Goal: Task Accomplishment & Management: Manage account settings

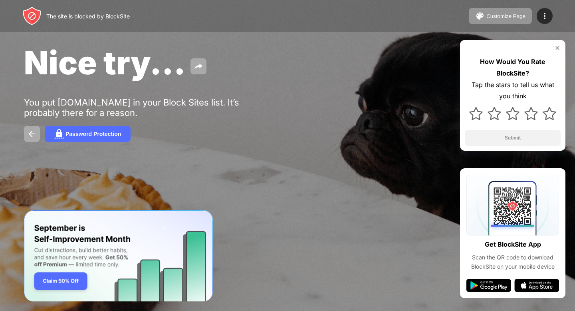
click at [256, 16] on div "The site is blocked by BlockSite Customize Page Edit Block List Redirect Custom…" at bounding box center [287, 16] width 575 height 32
click at [542, 18] on img at bounding box center [545, 16] width 10 height 10
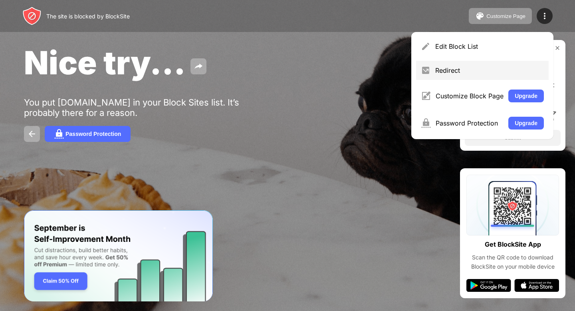
click at [475, 74] on div "Redirect" at bounding box center [482, 70] width 133 height 19
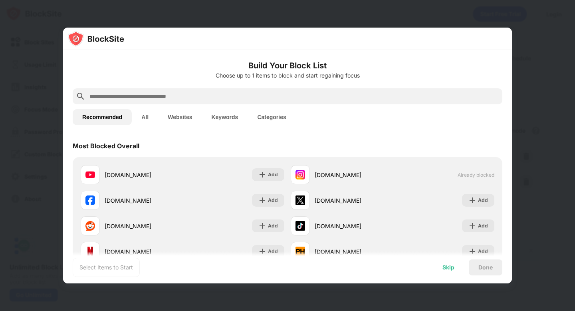
click at [434, 265] on div "Skip" at bounding box center [448, 267] width 31 height 16
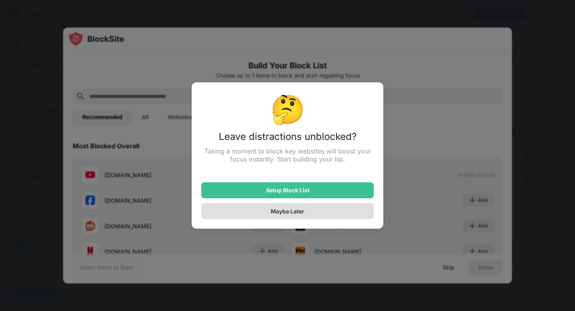
click at [365, 210] on div "Maybe Later" at bounding box center [287, 211] width 173 height 16
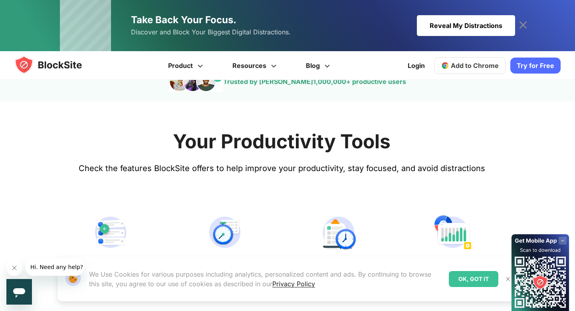
scroll to position [303, 0]
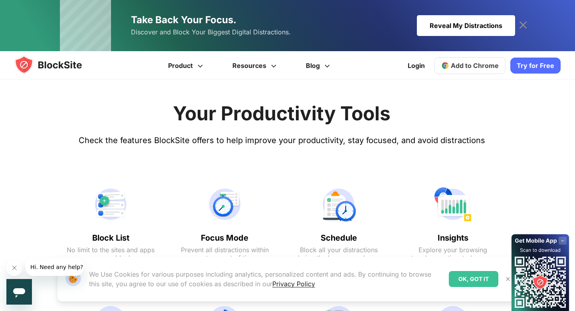
click at [468, 277] on div "OK, GOT IT" at bounding box center [474, 279] width 50 height 16
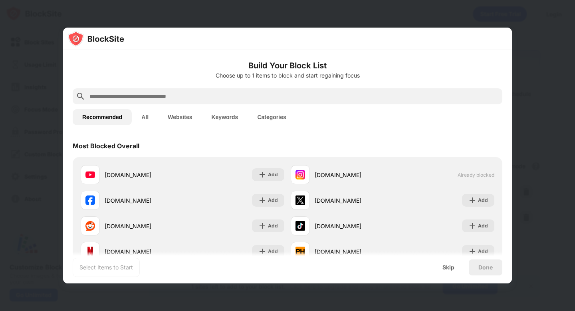
click at [446, 267] on div "Skip" at bounding box center [449, 267] width 12 height 6
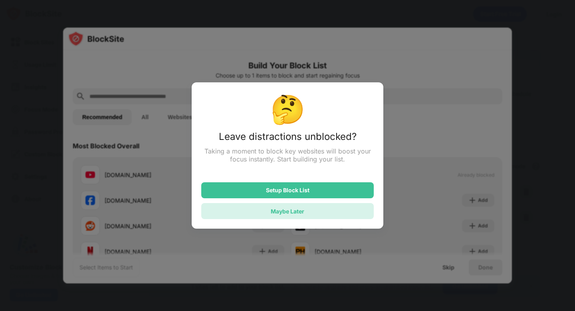
click at [355, 206] on div "Maybe Later" at bounding box center [287, 211] width 173 height 16
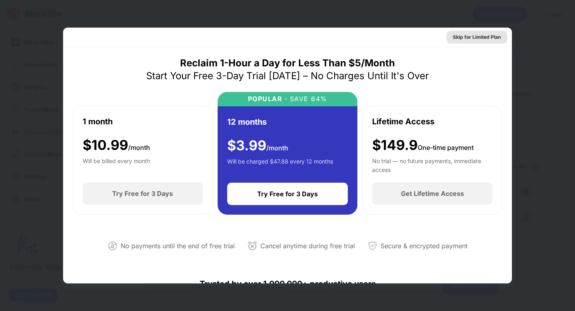
click at [488, 35] on div "Skip for Limited Plan" at bounding box center [477, 37] width 48 height 8
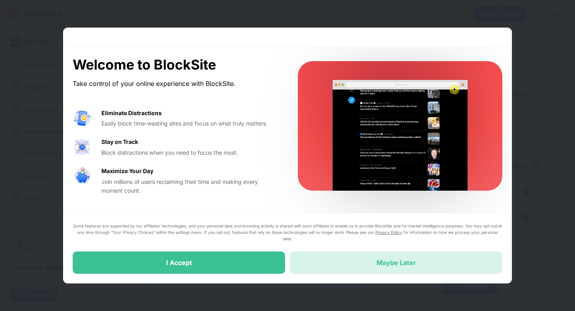
click at [329, 268] on div "Maybe Later" at bounding box center [396, 262] width 212 height 22
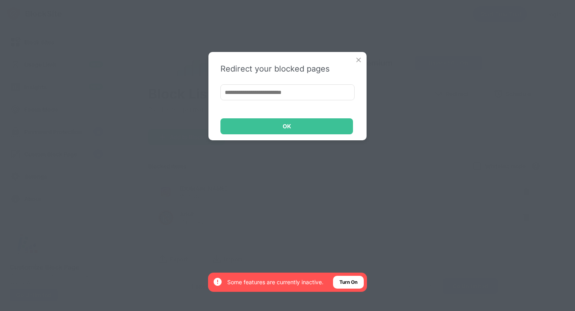
click at [361, 60] on img at bounding box center [359, 60] width 8 height 8
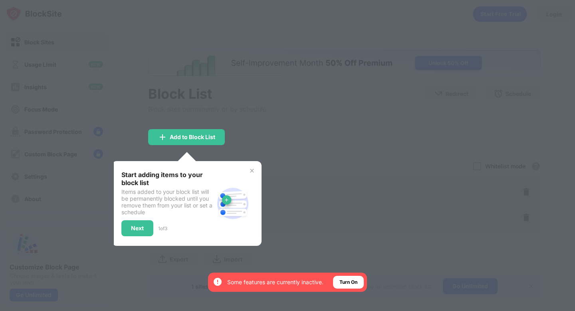
click at [264, 139] on div at bounding box center [287, 155] width 575 height 311
click at [256, 160] on div at bounding box center [287, 155] width 575 height 311
click at [256, 167] on div "Start adding items to your block list Items added to your block list will be pe…" at bounding box center [187, 203] width 150 height 85
click at [254, 175] on div "Start adding items to your block list Items added to your block list will be pe…" at bounding box center [187, 203] width 150 height 85
click at [253, 170] on img at bounding box center [252, 170] width 6 height 6
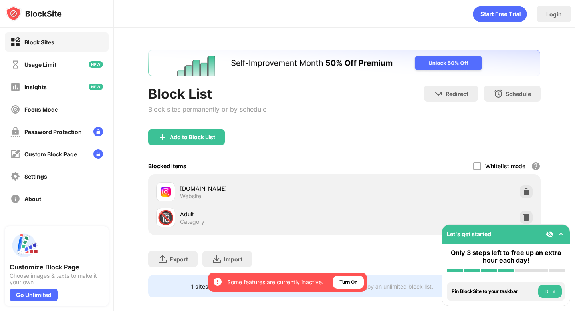
click at [526, 198] on div "instagram.com Website" at bounding box center [344, 192] width 383 height 26
click at [527, 192] on img at bounding box center [526, 192] width 8 height 8
